Goal: Task Accomplishment & Management: Use online tool/utility

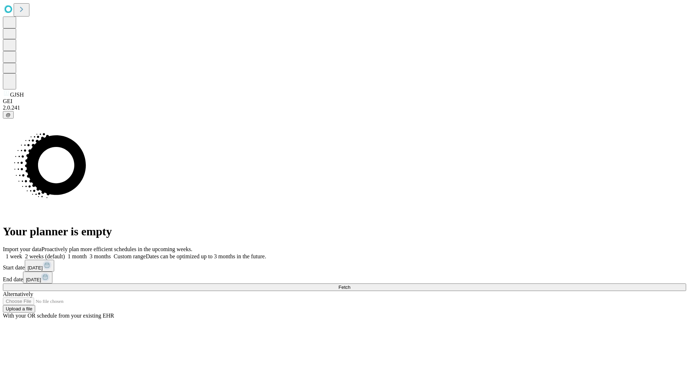
click at [87, 253] on label "1 month" at bounding box center [76, 256] width 22 height 6
click at [350, 284] on span "Fetch" at bounding box center [345, 286] width 12 height 5
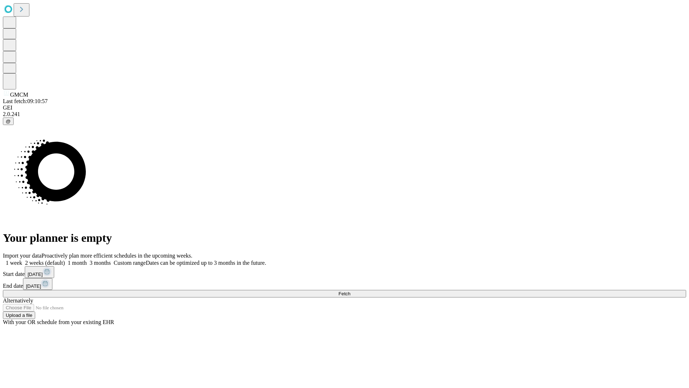
click at [87, 260] on label "1 month" at bounding box center [76, 263] width 22 height 6
click at [350, 291] on span "Fetch" at bounding box center [345, 293] width 12 height 5
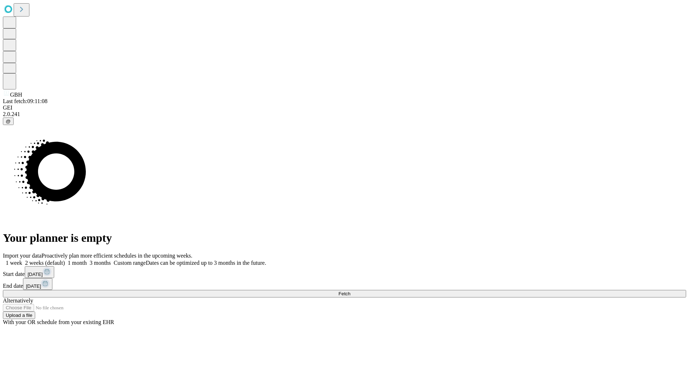
click at [87, 260] on label "1 month" at bounding box center [76, 263] width 22 height 6
click at [350, 291] on span "Fetch" at bounding box center [345, 293] width 12 height 5
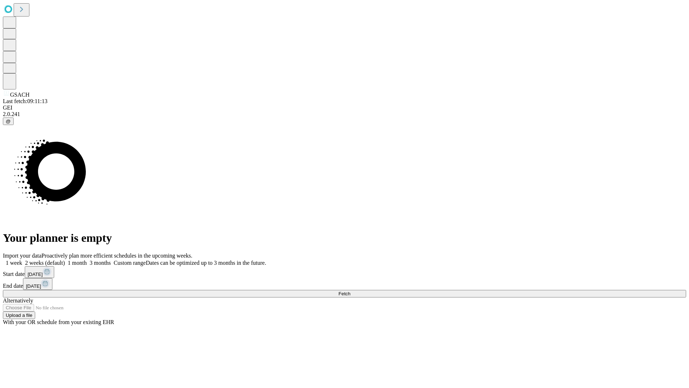
click at [87, 260] on label "1 month" at bounding box center [76, 263] width 22 height 6
click at [350, 291] on span "Fetch" at bounding box center [345, 293] width 12 height 5
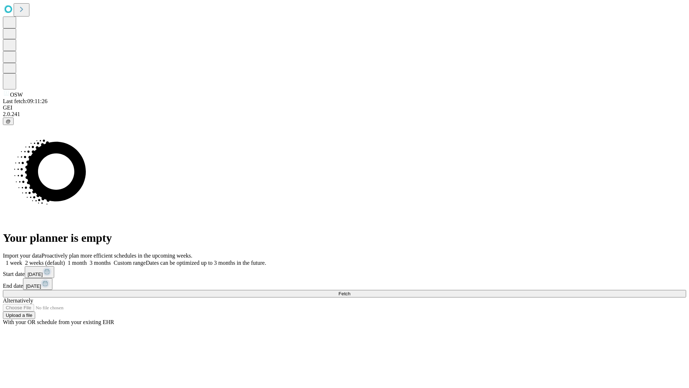
click at [87, 260] on label "1 month" at bounding box center [76, 263] width 22 height 6
click at [350, 291] on span "Fetch" at bounding box center [345, 293] width 12 height 5
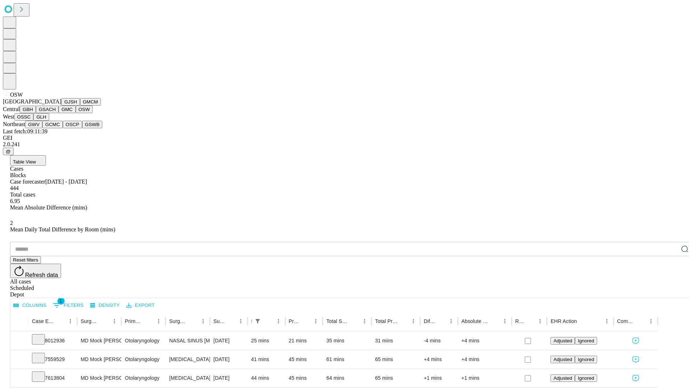
click at [34, 121] on button "OSSC" at bounding box center [23, 117] width 19 height 8
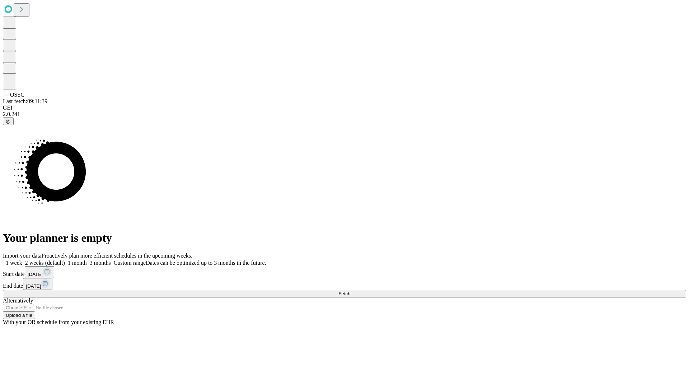
click at [87, 260] on label "1 month" at bounding box center [76, 263] width 22 height 6
click at [350, 291] on span "Fetch" at bounding box center [345, 293] width 12 height 5
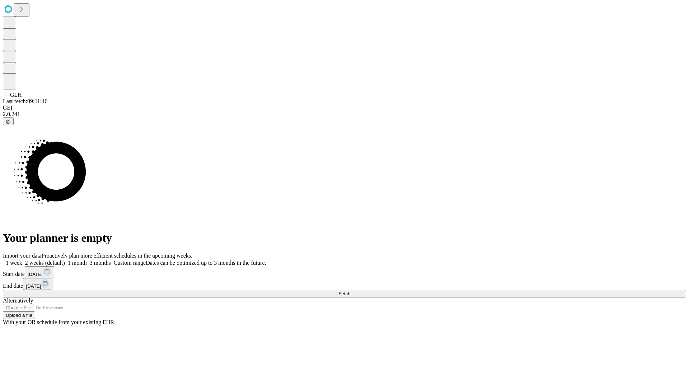
click at [87, 260] on label "1 month" at bounding box center [76, 263] width 22 height 6
click at [350, 291] on span "Fetch" at bounding box center [345, 293] width 12 height 5
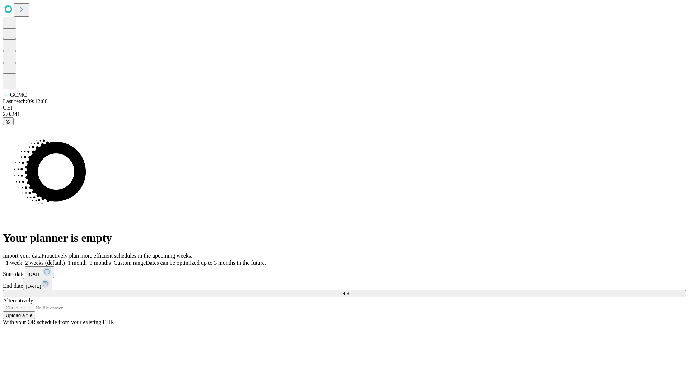
click at [87, 260] on label "1 month" at bounding box center [76, 263] width 22 height 6
click at [350, 291] on span "Fetch" at bounding box center [345, 293] width 12 height 5
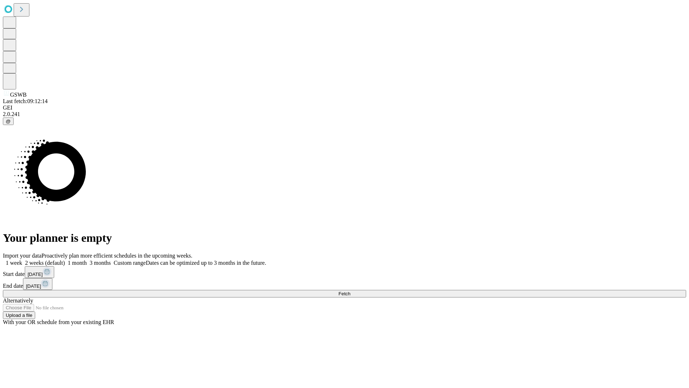
click at [87, 260] on label "1 month" at bounding box center [76, 263] width 22 height 6
click at [350, 291] on span "Fetch" at bounding box center [345, 293] width 12 height 5
